Goal: Task Accomplishment & Management: Use online tool/utility

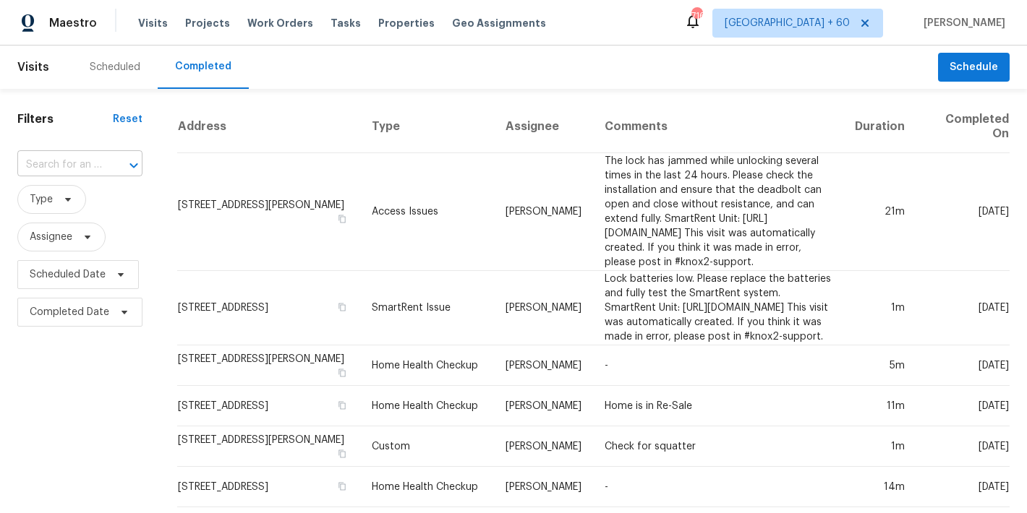
click at [77, 168] on input "text" at bounding box center [59, 165] width 85 height 22
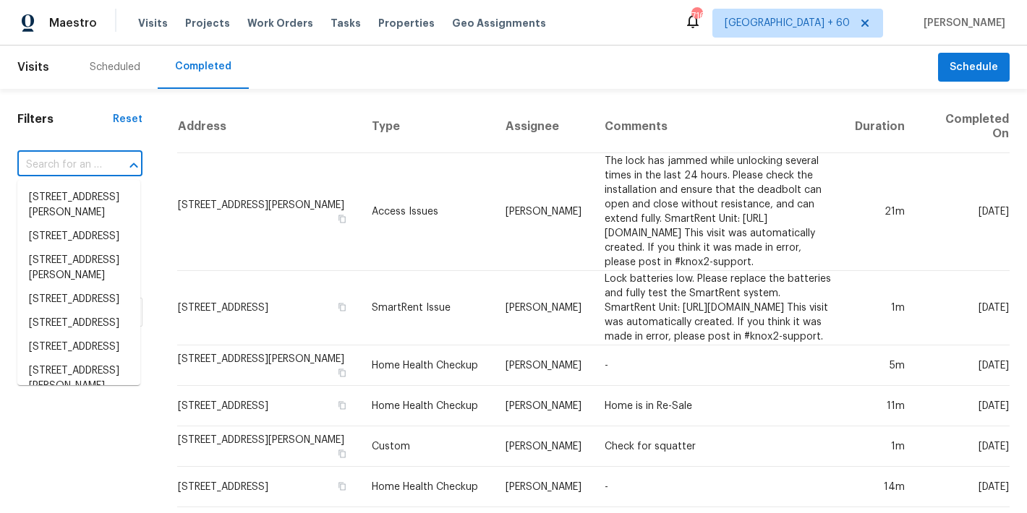
paste input "[STREET_ADDRESS]"
type input "[STREET_ADDRESS]"
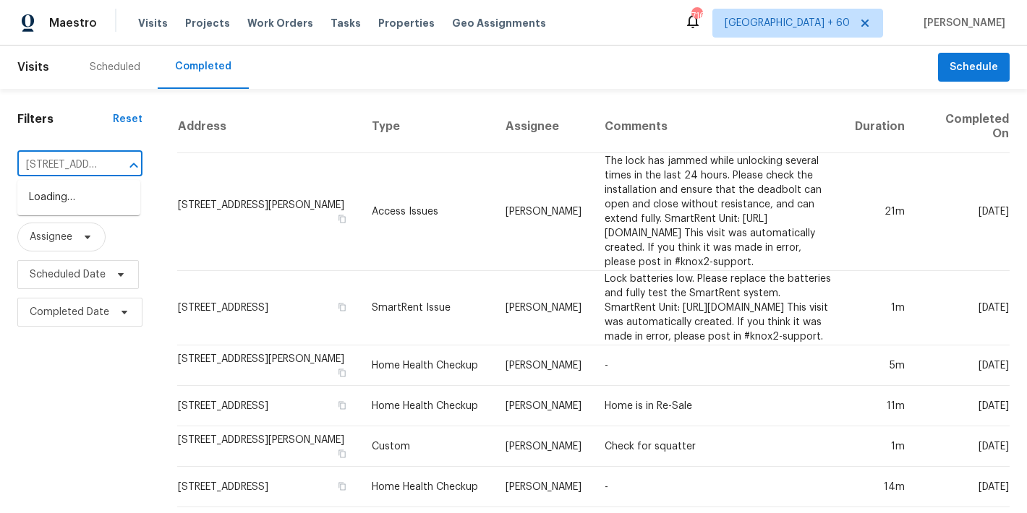
scroll to position [0, 159]
click at [74, 202] on li "[STREET_ADDRESS]" at bounding box center [78, 198] width 123 height 24
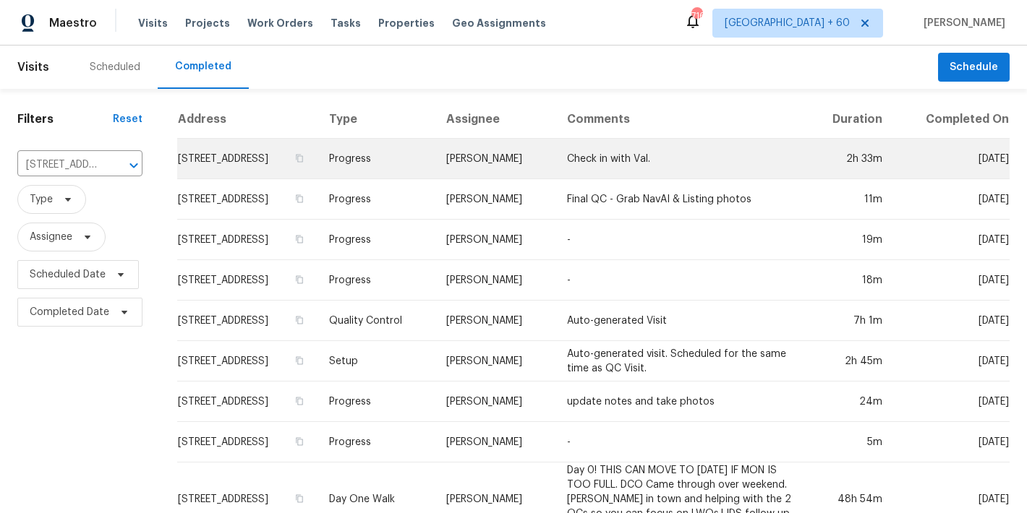
click at [208, 157] on td "[STREET_ADDRESS]" at bounding box center [247, 159] width 140 height 40
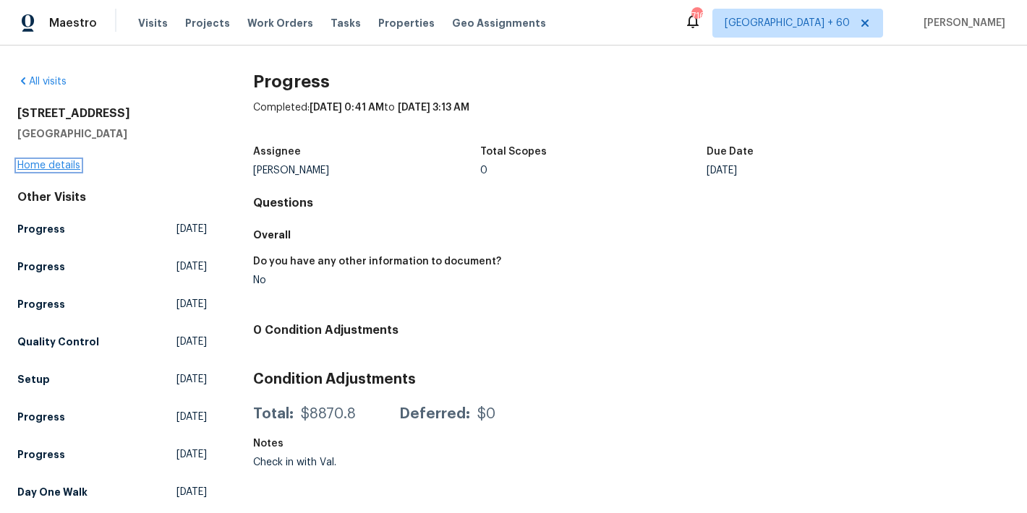
click at [33, 164] on link "Home details" at bounding box center [48, 165] width 63 height 10
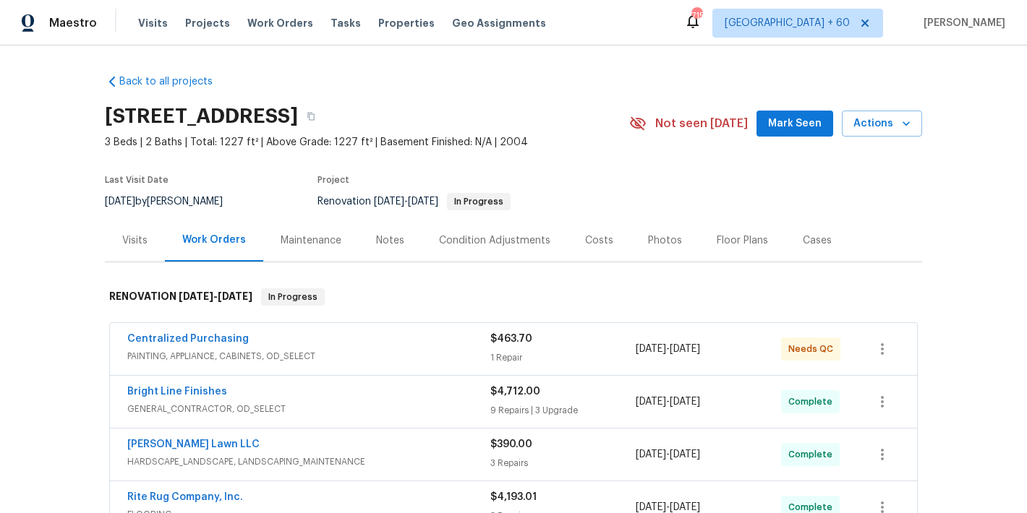
click at [790, 122] on span "Mark Seen" at bounding box center [794, 124] width 53 height 18
click at [130, 238] on div "Visits" at bounding box center [134, 241] width 25 height 14
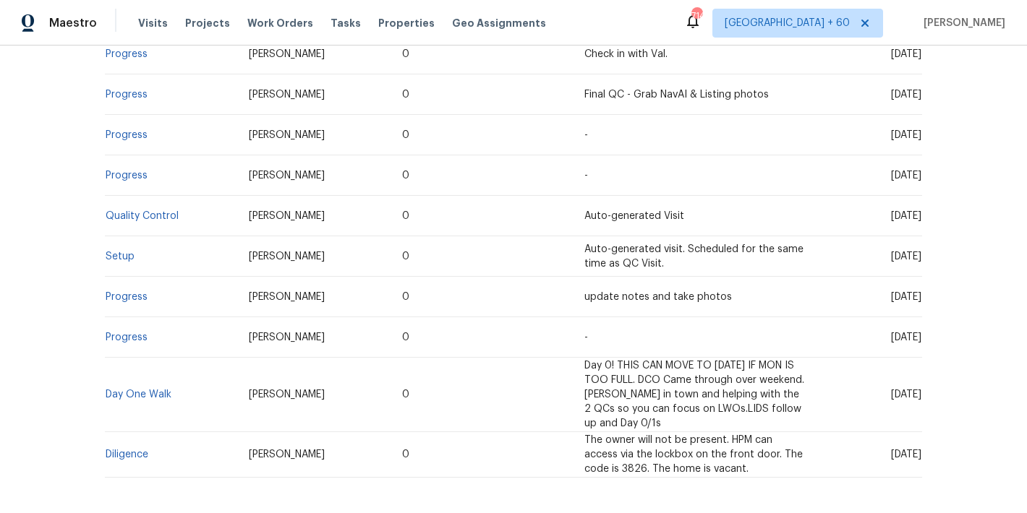
scroll to position [395, 0]
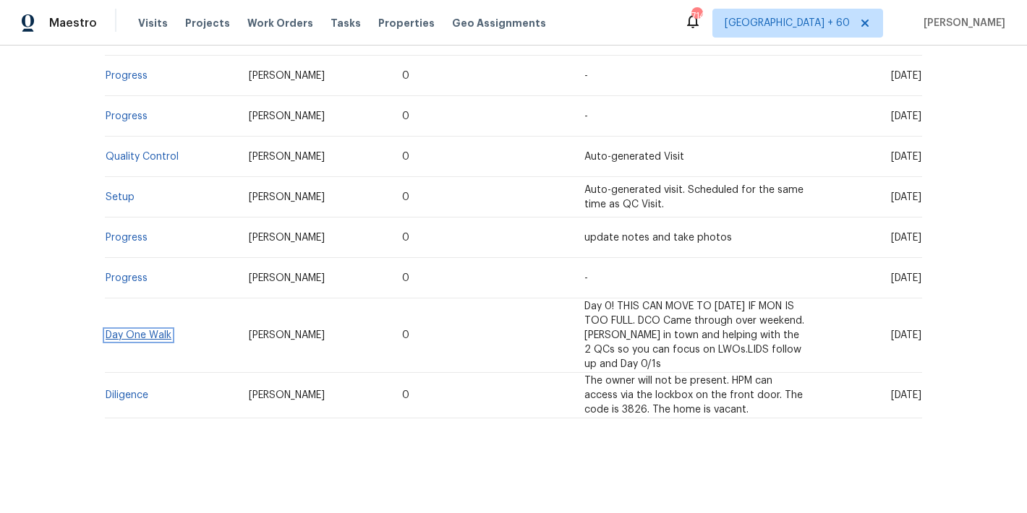
click at [140, 335] on link "Day One Walk" at bounding box center [139, 335] width 66 height 10
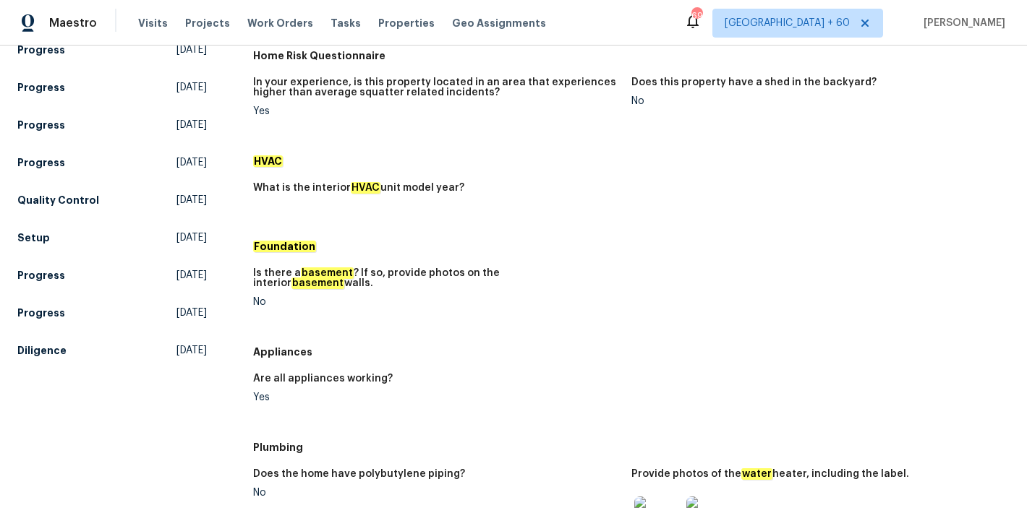
scroll to position [102, 0]
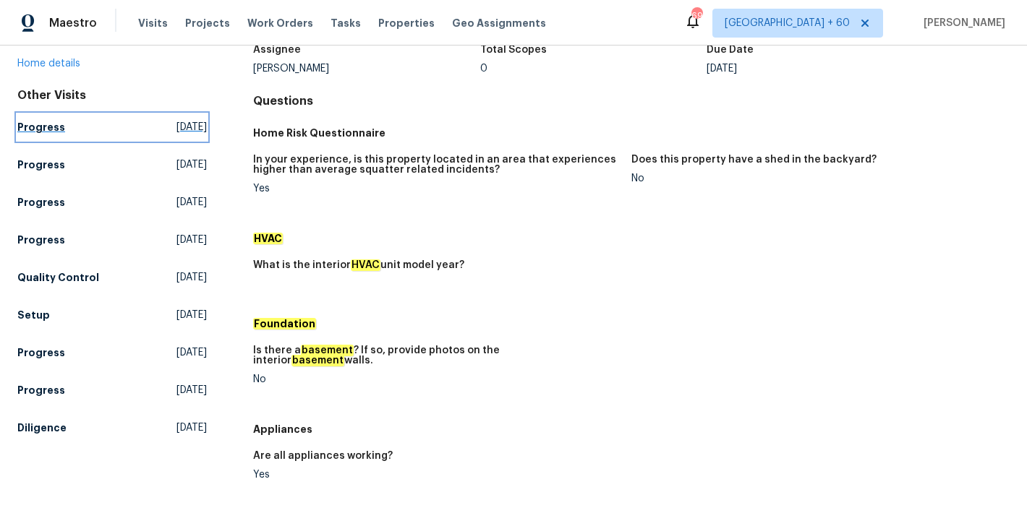
click at [46, 132] on h5 "Progress" at bounding box center [41, 127] width 48 height 14
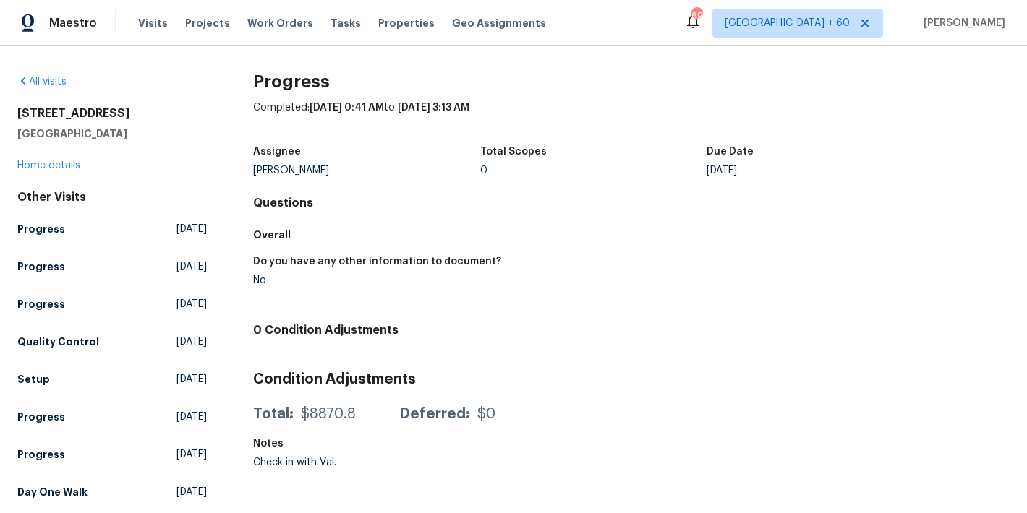
scroll to position [52, 0]
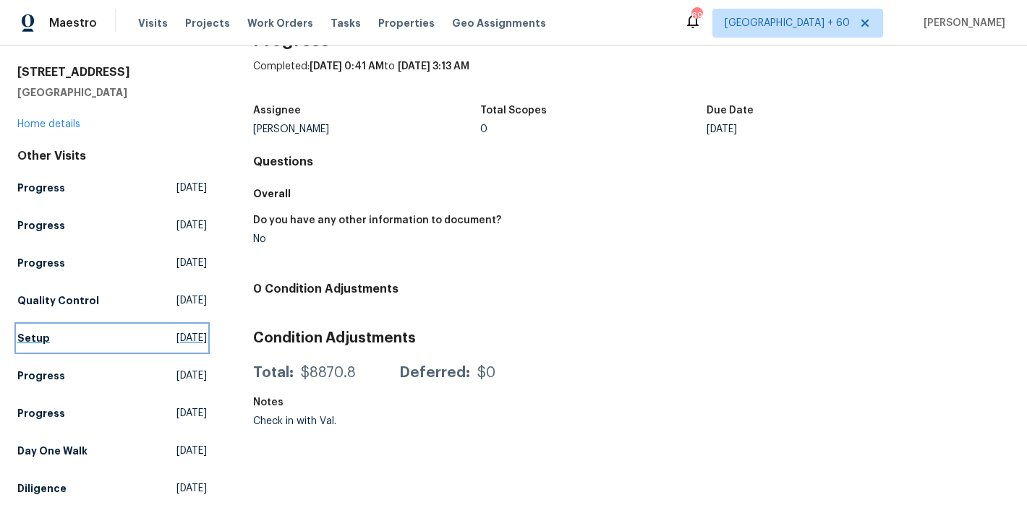
click at [43, 331] on h5 "Setup" at bounding box center [33, 338] width 33 height 14
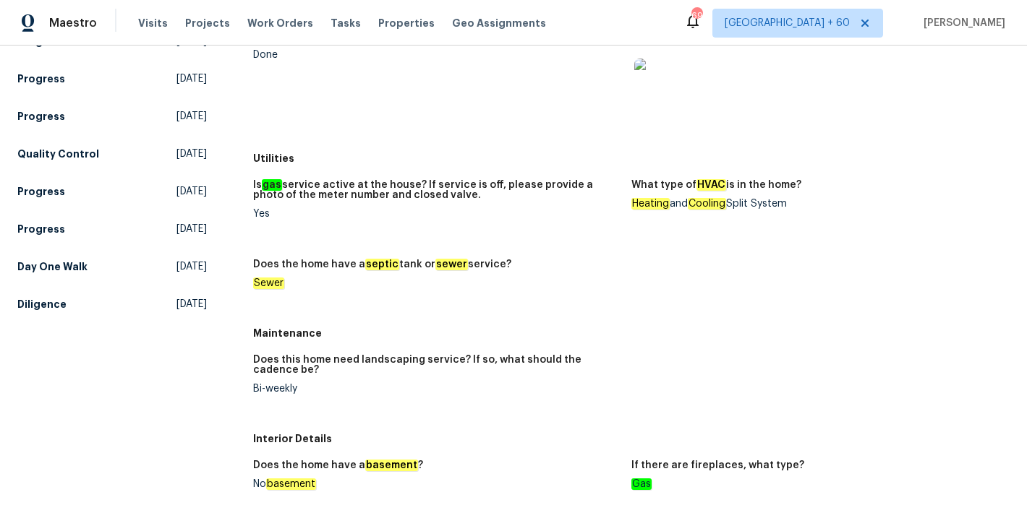
scroll to position [152, 0]
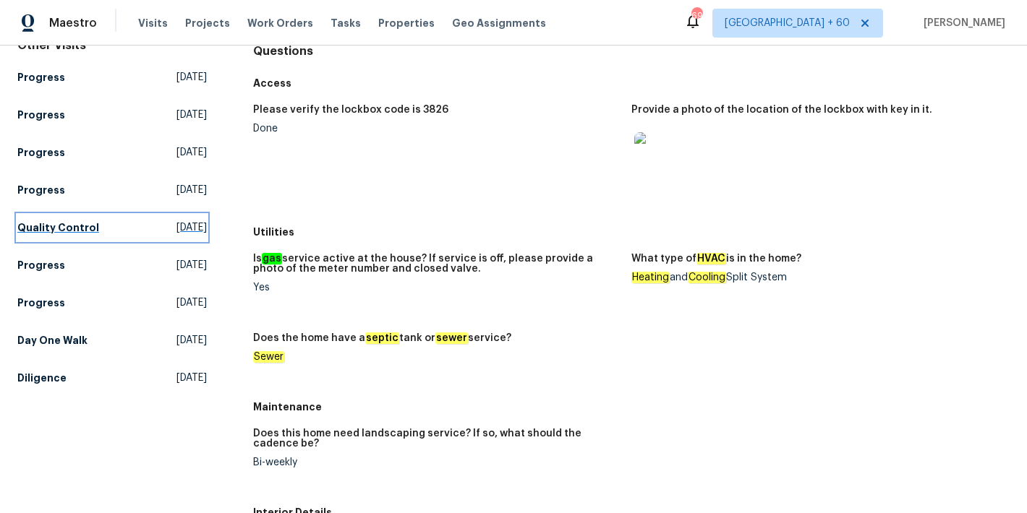
click at [69, 228] on h5 "Quality Control" at bounding box center [58, 227] width 82 height 14
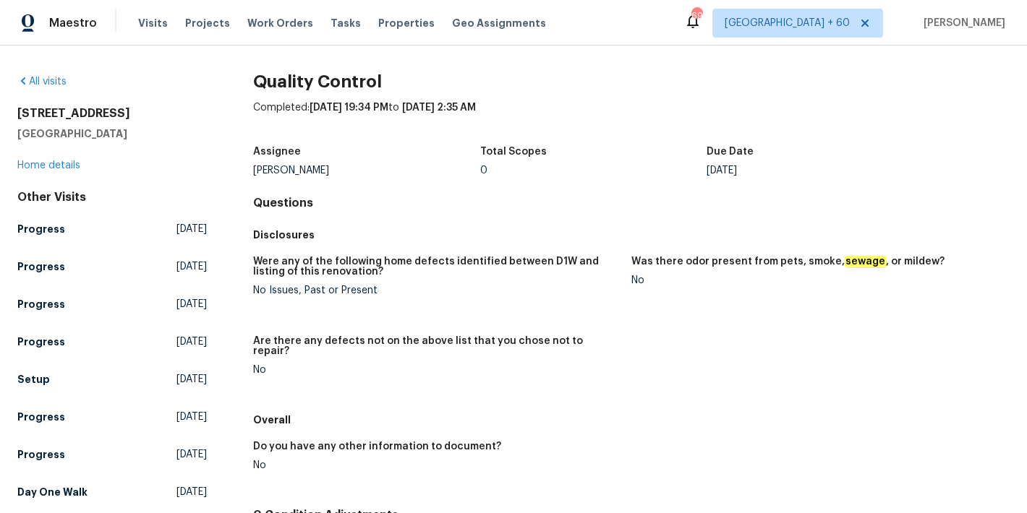
scroll to position [1, 0]
click at [44, 222] on h5 "Progress" at bounding box center [41, 228] width 48 height 14
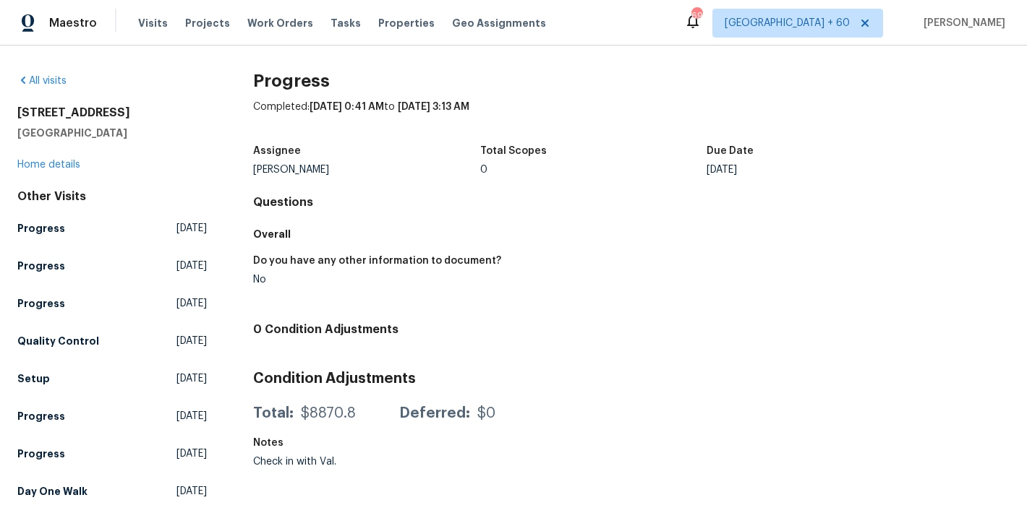
scroll to position [52, 0]
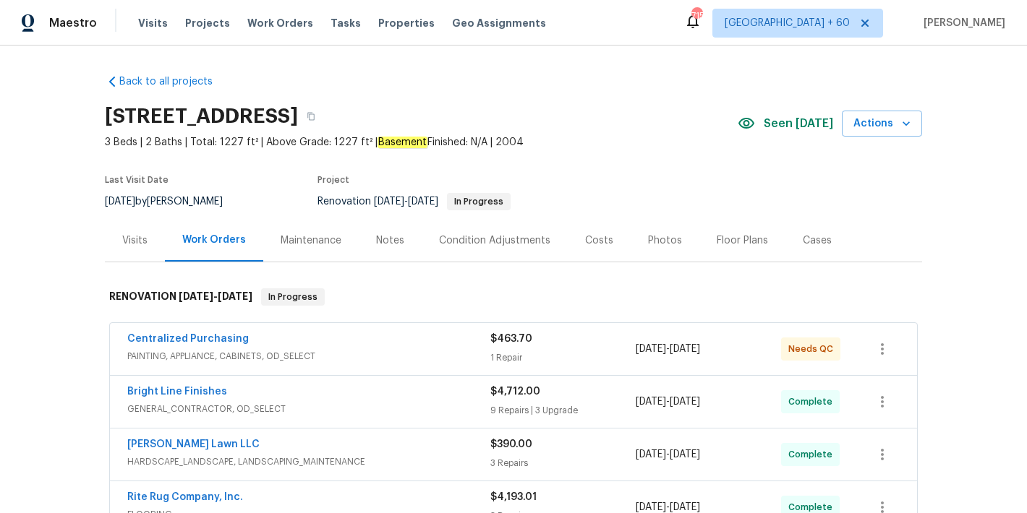
click at [667, 95] on div "Back to all projects [STREET_ADDRESS] 3 Beds | 2 Baths | Total: 1227 ft² | Abov…" at bounding box center [513, 368] width 817 height 610
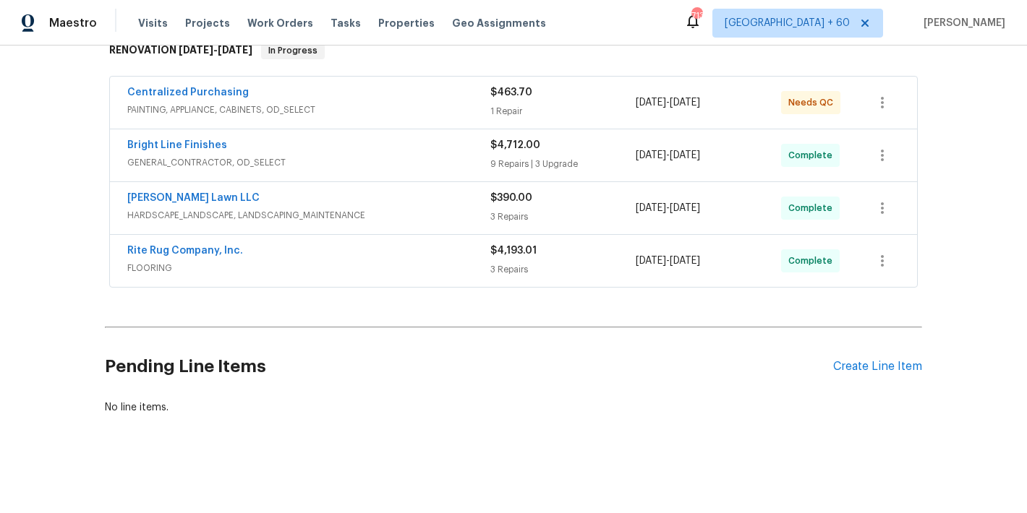
click at [442, 261] on span "FLOORING" at bounding box center [308, 268] width 363 height 14
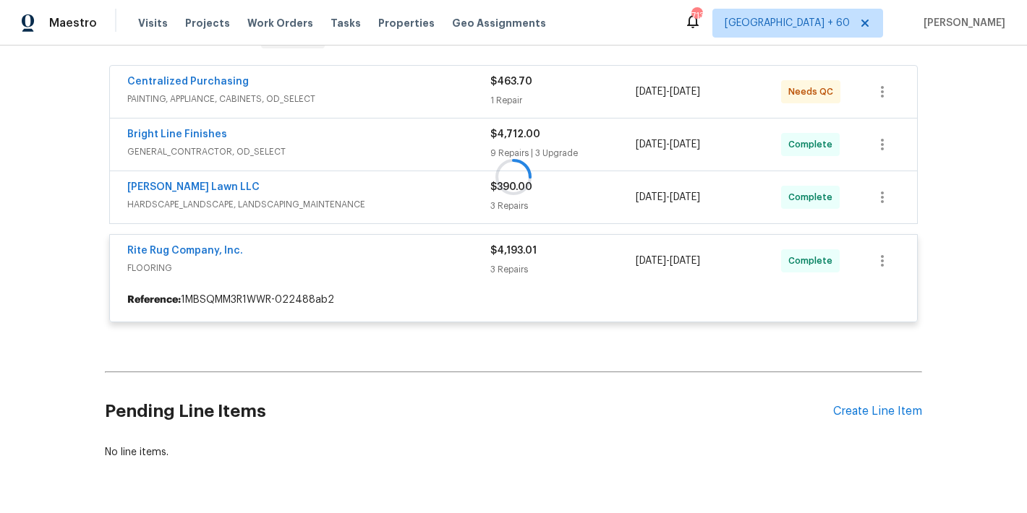
scroll to position [169, 0]
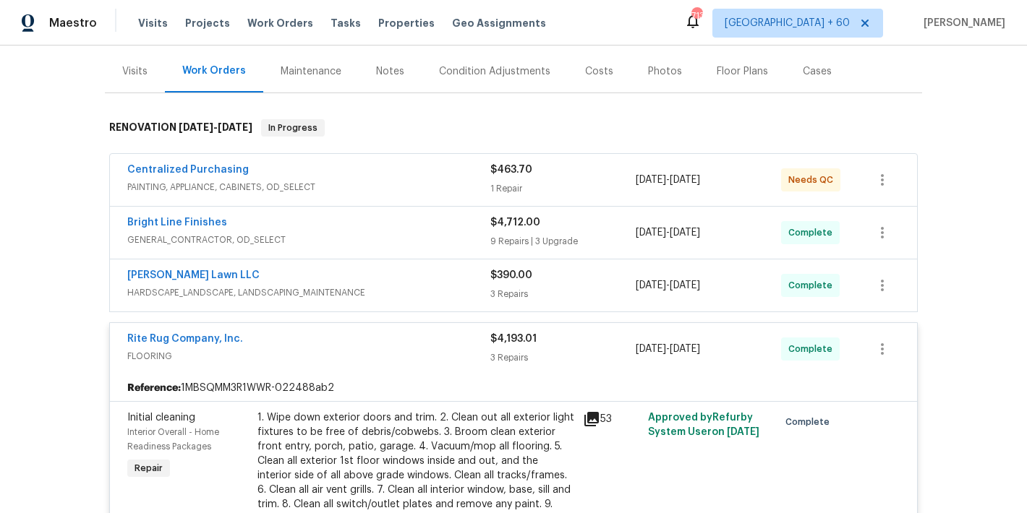
click at [450, 281] on div "[PERSON_NAME] Lawn LLC" at bounding box center [308, 276] width 363 height 17
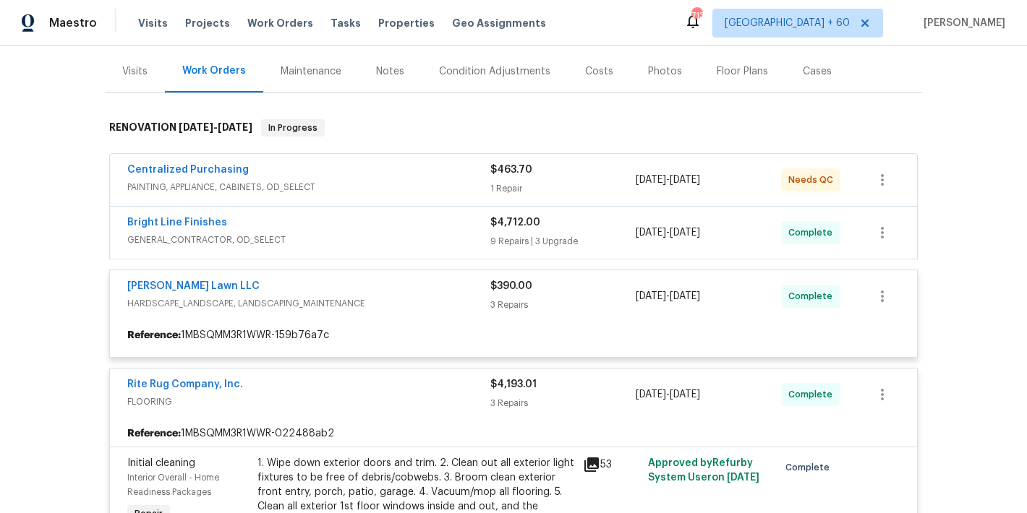
scroll to position [115, 0]
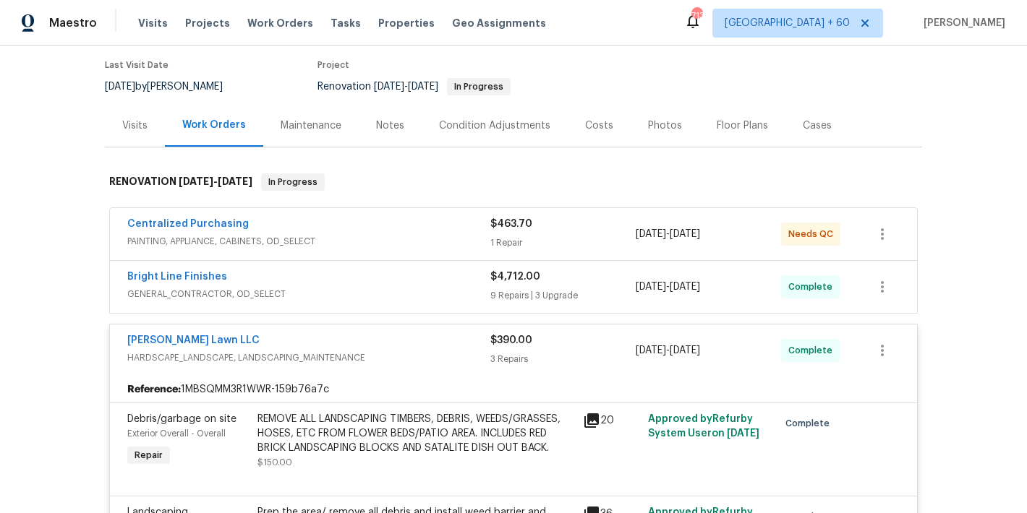
click at [464, 288] on span "GENERAL_CONTRACTOR, OD_SELECT" at bounding box center [308, 294] width 363 height 14
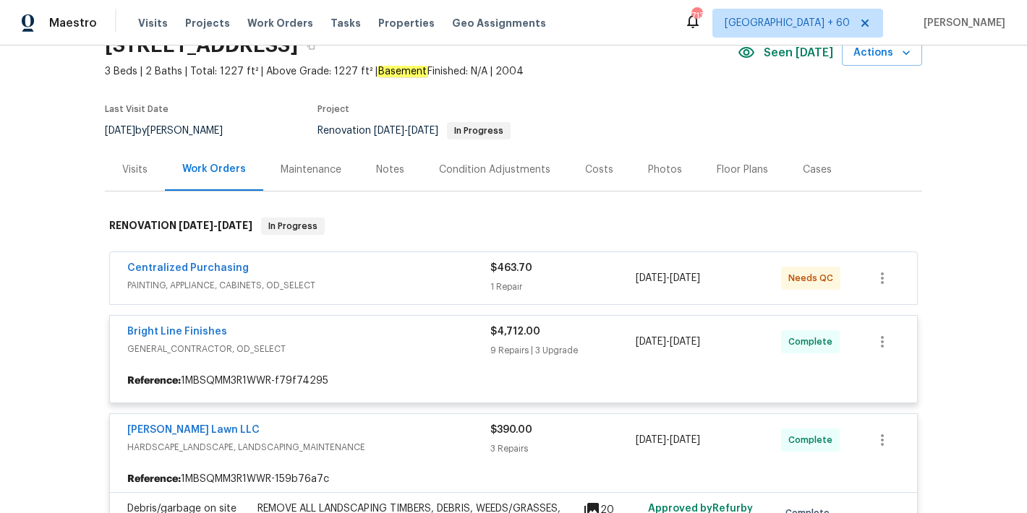
scroll to position [60, 0]
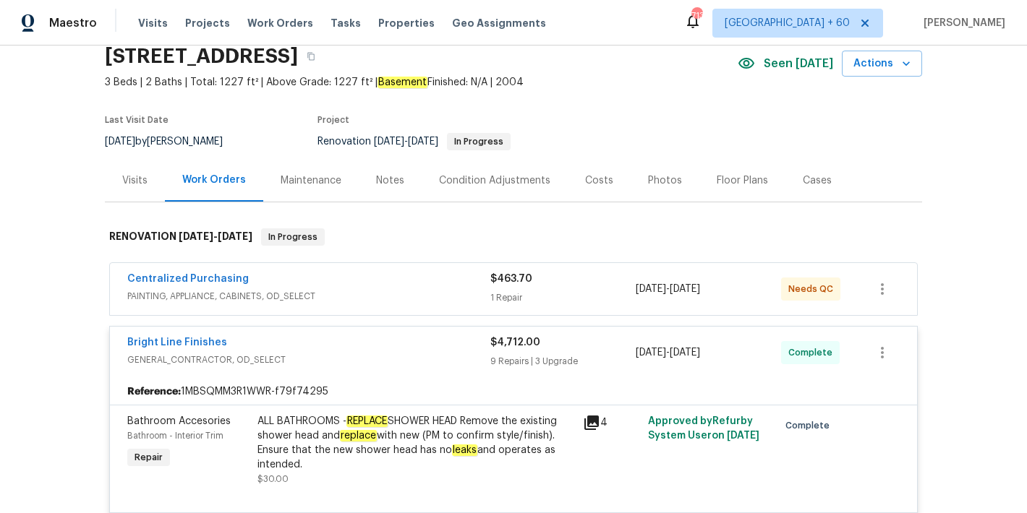
click at [460, 290] on span "PAINTING, APPLIANCE, CABINETS, OD_SELECT" at bounding box center [308, 296] width 363 height 14
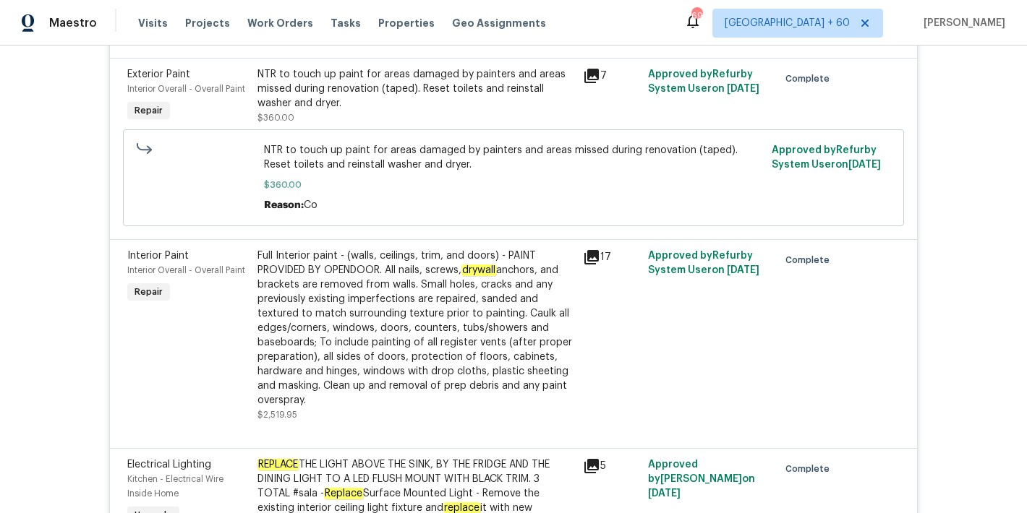
scroll to position [3016, 0]
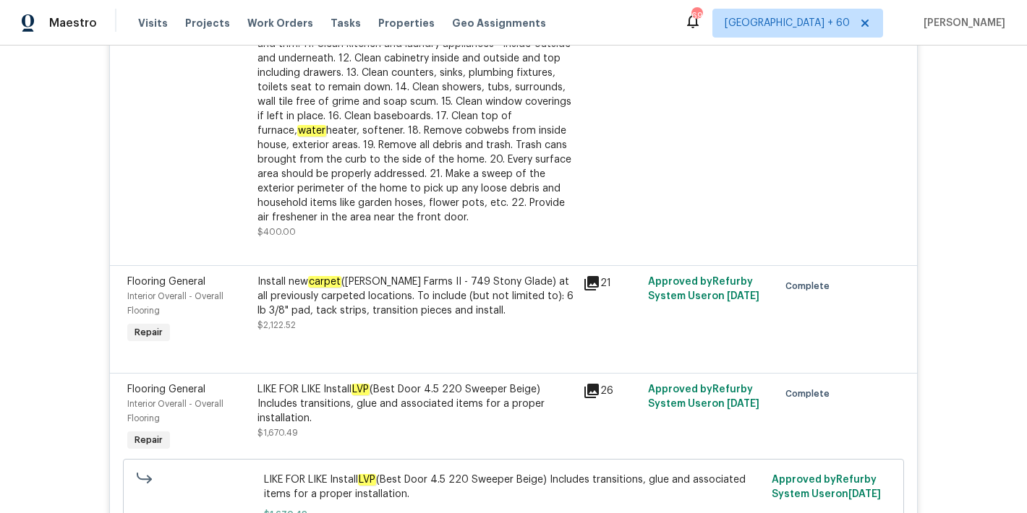
click at [930, 155] on div "Back to all projects [STREET_ADDRESS] 3 Beds | 2 Baths | Total: 1227 ft² | Abov…" at bounding box center [513, 280] width 1027 height 468
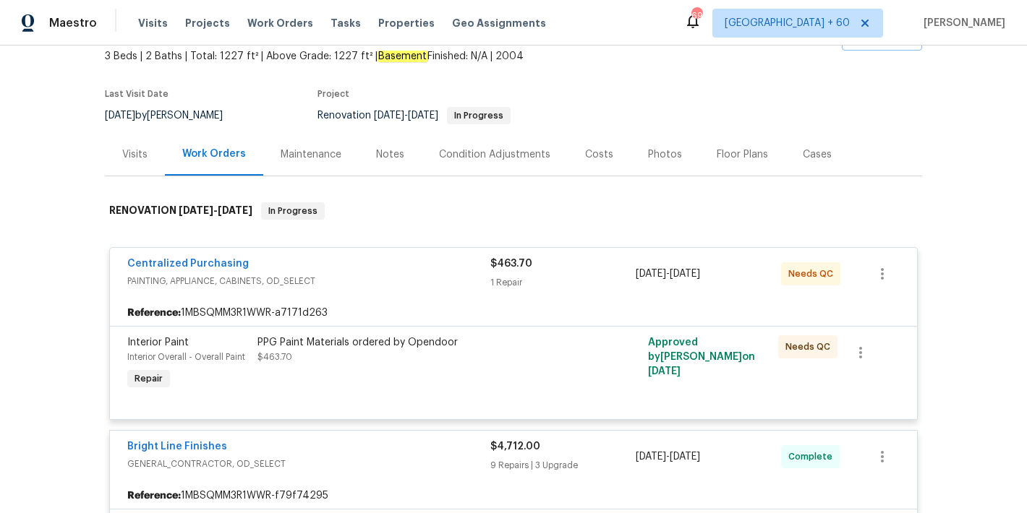
scroll to position [108, 0]
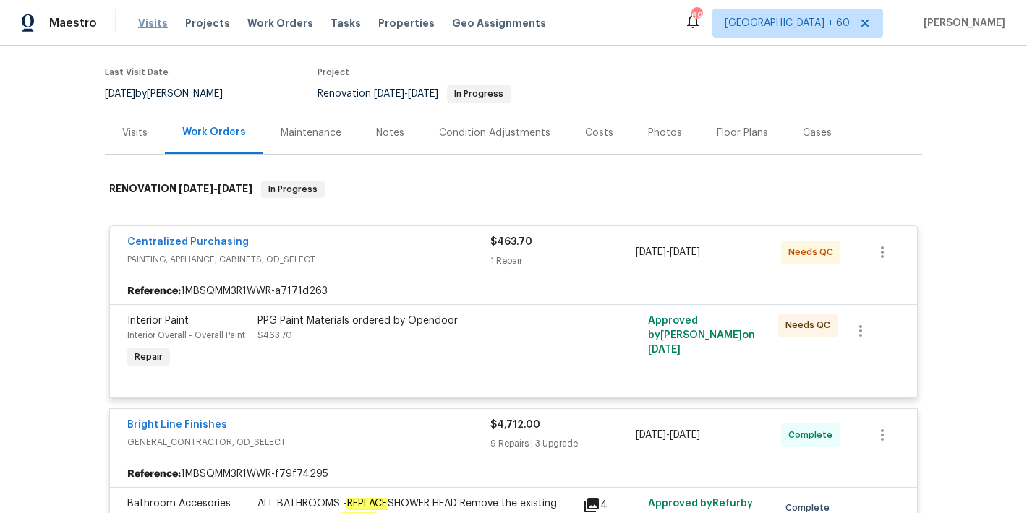
click at [155, 23] on span "Visits" at bounding box center [153, 23] width 30 height 14
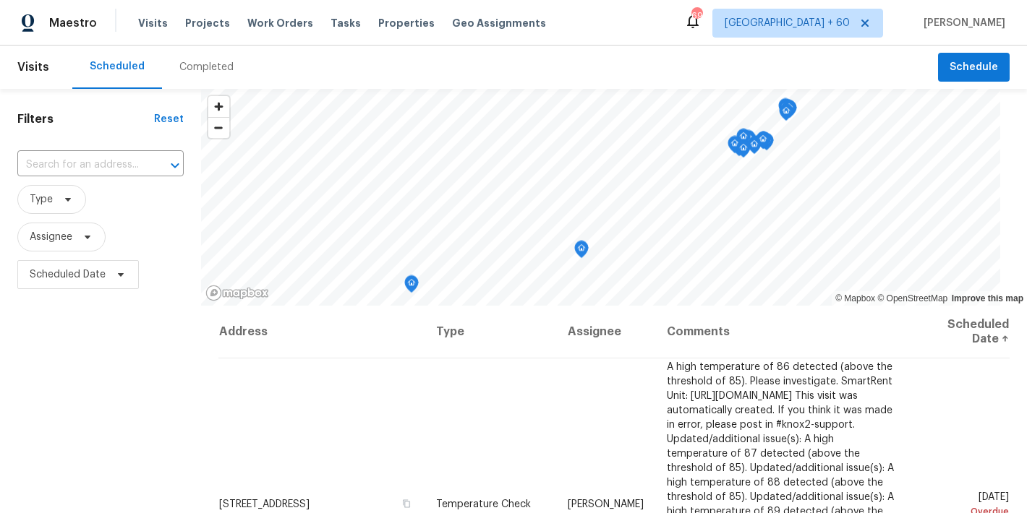
click at [197, 65] on div "Completed" at bounding box center [206, 67] width 54 height 14
